Goal: Information Seeking & Learning: Learn about a topic

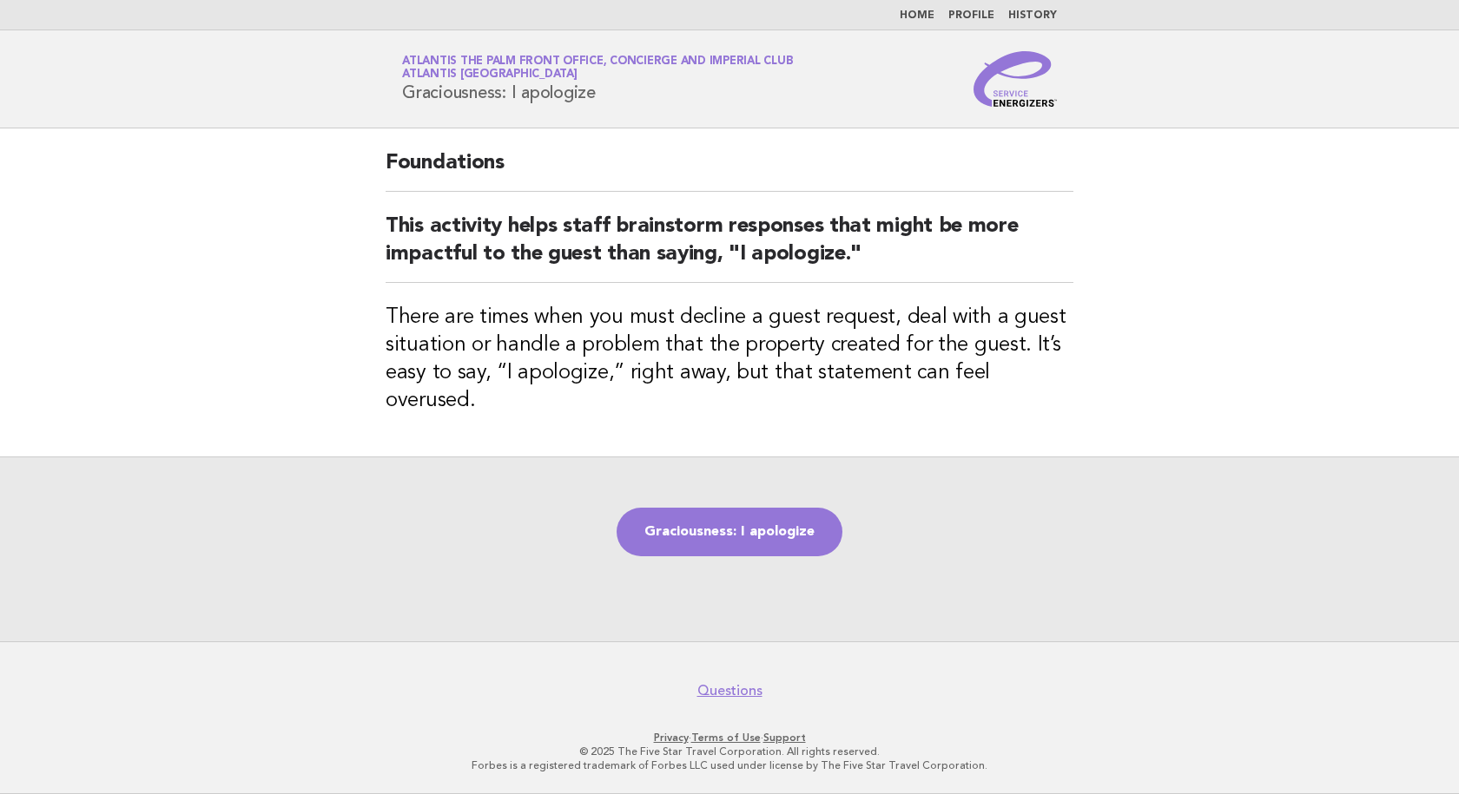
click at [922, 14] on link "Home" at bounding box center [916, 15] width 35 height 10
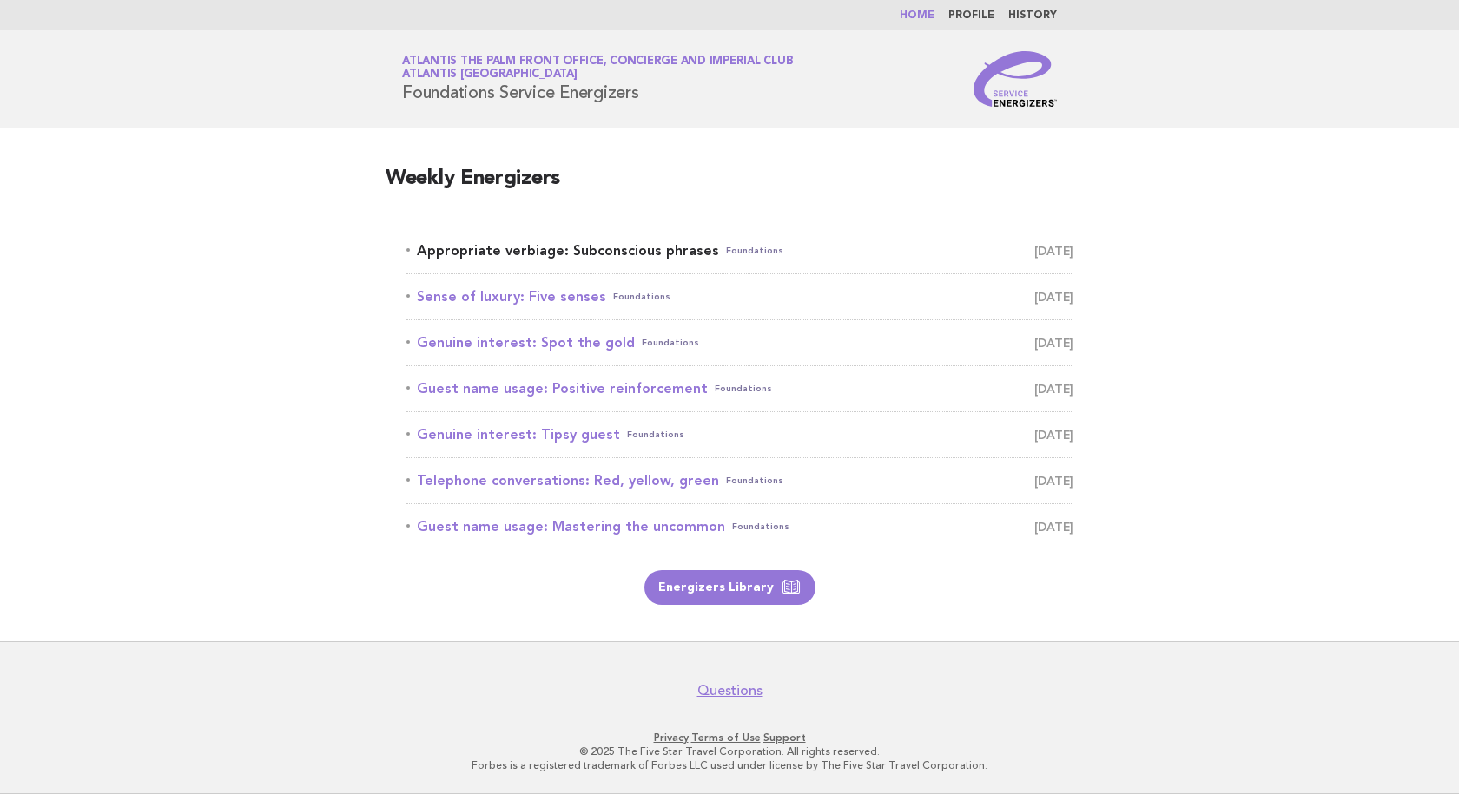
click at [585, 253] on link "Appropriate verbiage: Subconscious phrases Foundations [DATE]" at bounding box center [739, 251] width 667 height 24
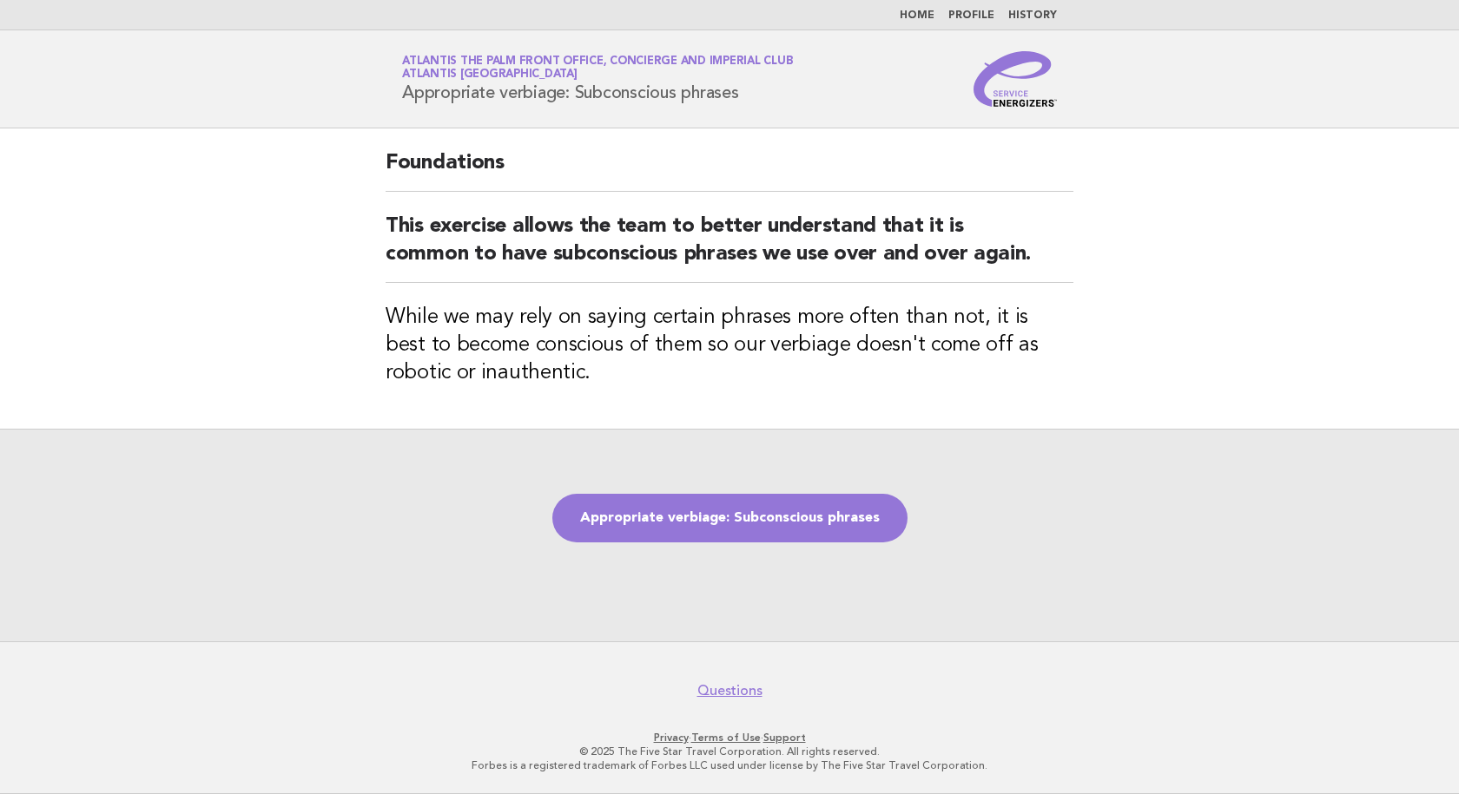
drag, startPoint x: 755, startPoint y: 103, endPoint x: 386, endPoint y: 98, distance: 369.0
click at [386, 98] on div "Service Energizers Atlantis The Palm Front Office, Concierge and Imperial Club …" at bounding box center [729, 79] width 703 height 56
copy h1 "Appropriate verbiage: Subconscious phrases"
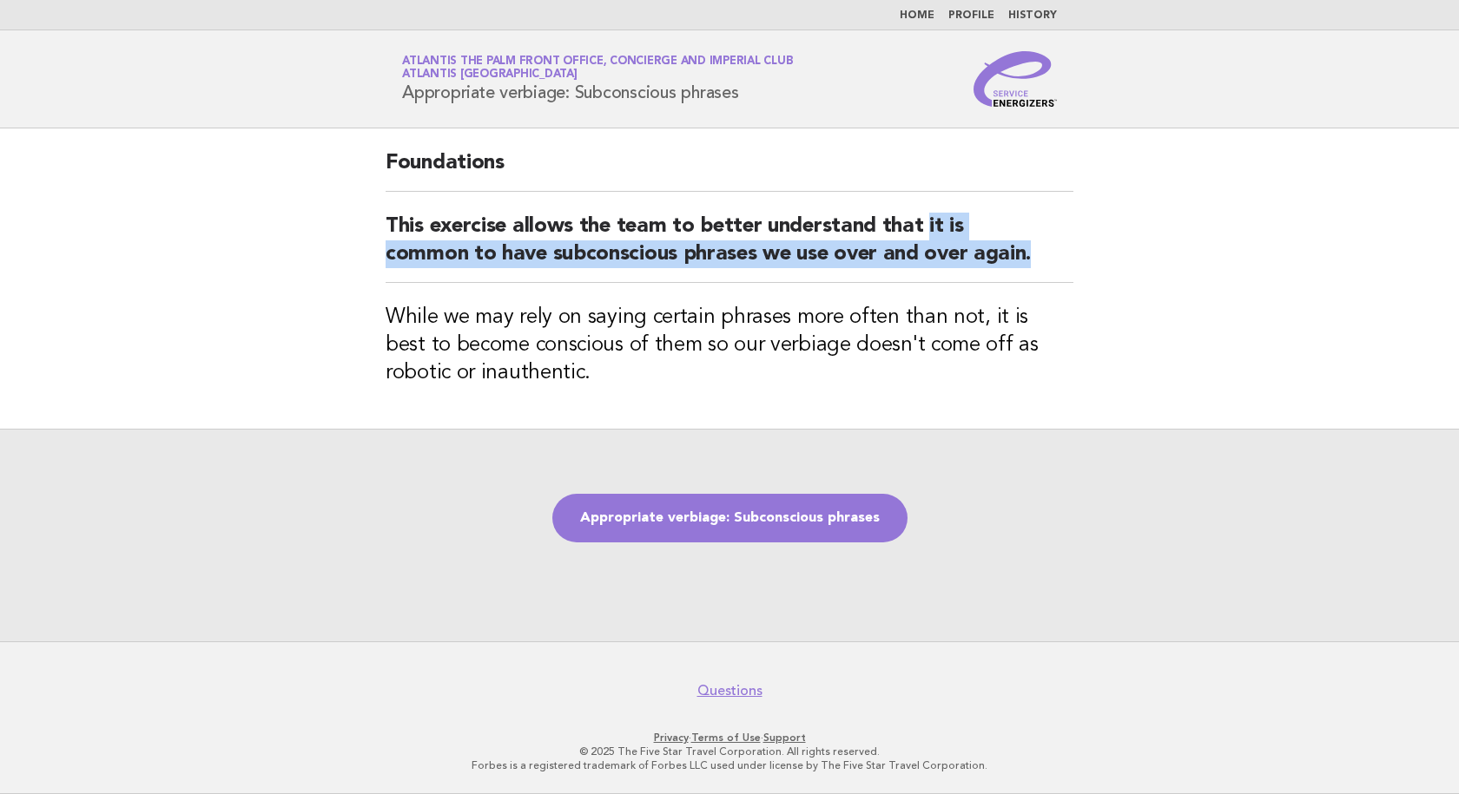
drag, startPoint x: 926, startPoint y: 229, endPoint x: 1010, endPoint y: 273, distance: 94.0
click at [1010, 273] on h2 "This exercise allows the team to better understand that it is common to have su…" at bounding box center [729, 248] width 688 height 70
copy h2 "it is common to have subconscious phrases we use over and over again."
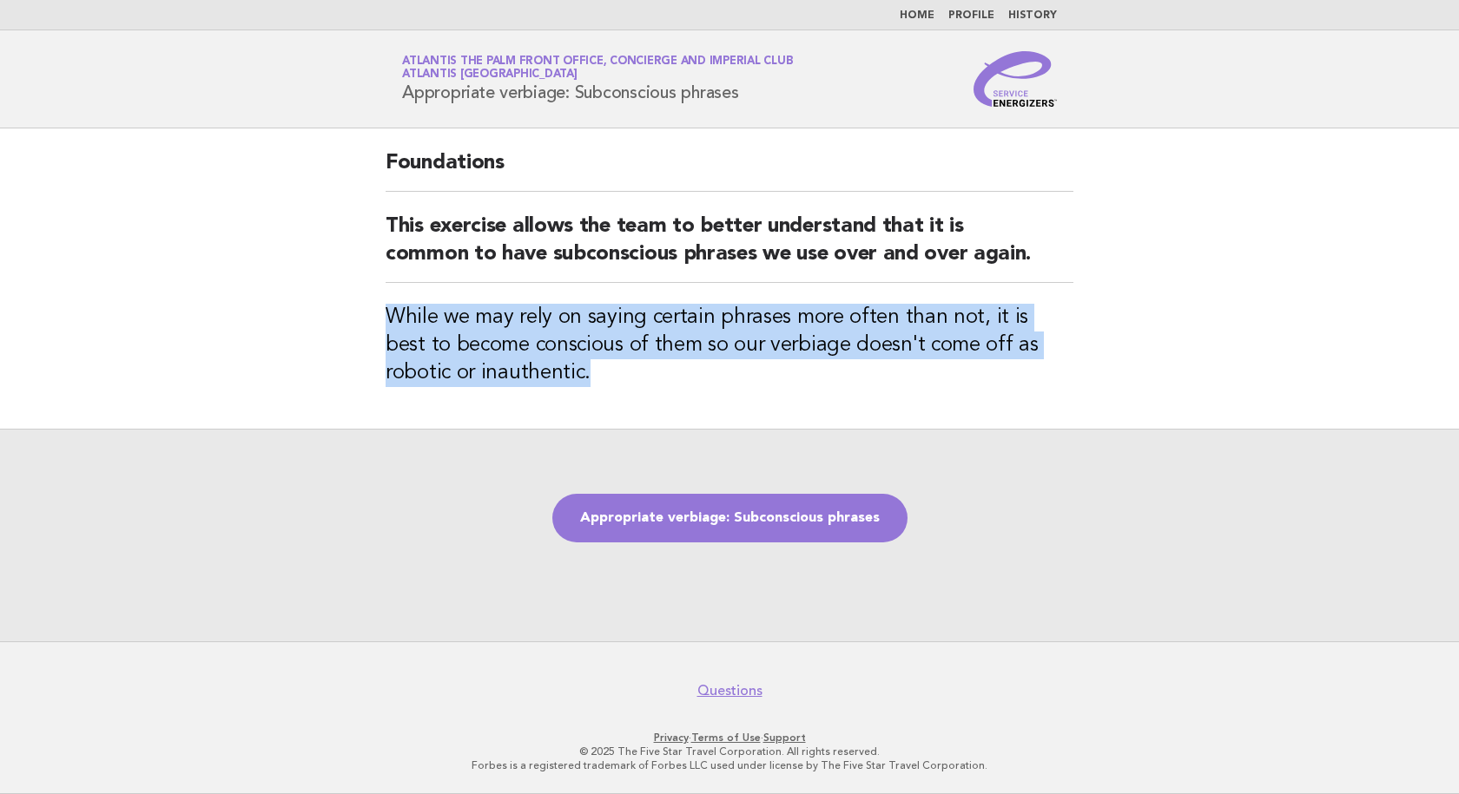
drag, startPoint x: 526, startPoint y: 404, endPoint x: 349, endPoint y: 343, distance: 187.2
click at [349, 343] on main "Foundations This exercise allows the team to better understand that it is commo…" at bounding box center [729, 384] width 1459 height 513
copy h3 "While we may rely on saying certain phrases more often than not, it is best to …"
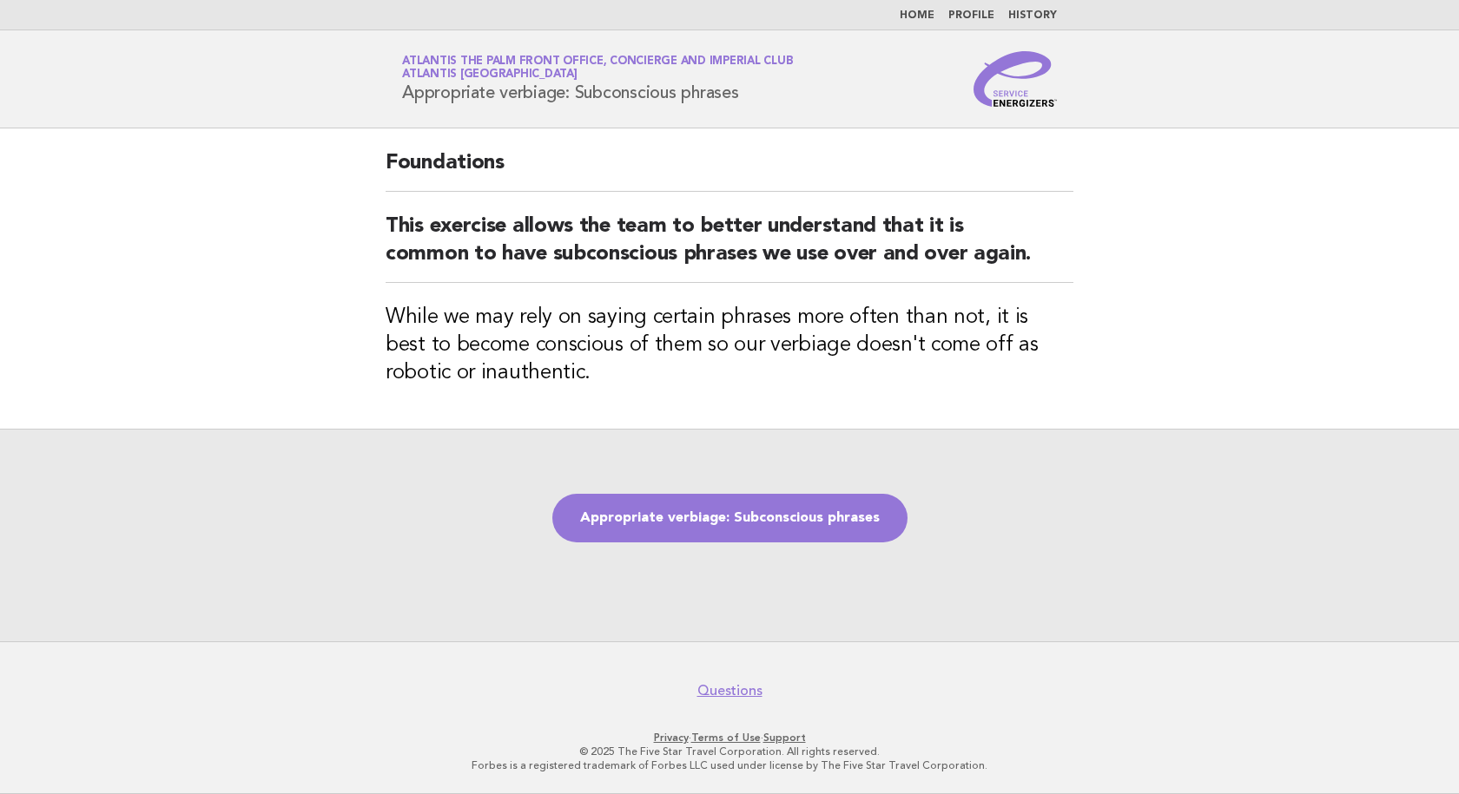
click at [331, 500] on div "Appropriate verbiage: Subconscious phrases" at bounding box center [729, 535] width 1459 height 213
